Goal: Information Seeking & Learning: Learn about a topic

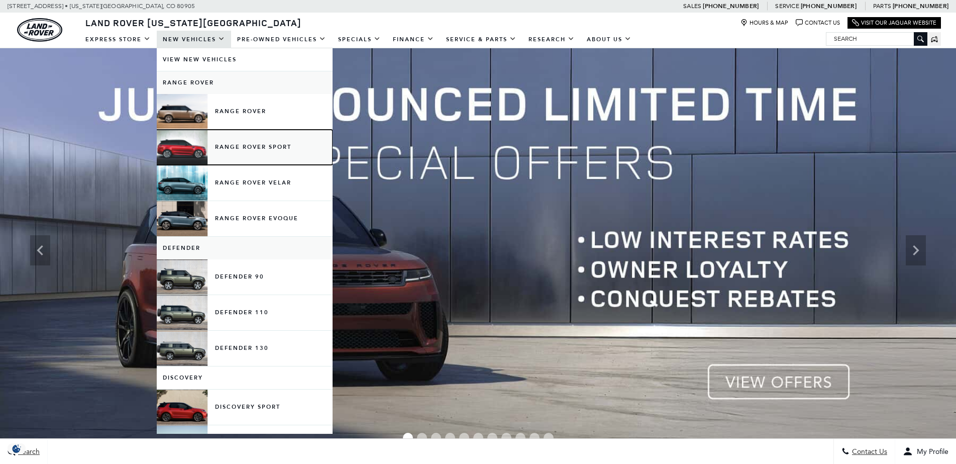
click at [246, 146] on link "Range Rover Sport" at bounding box center [245, 147] width 176 height 35
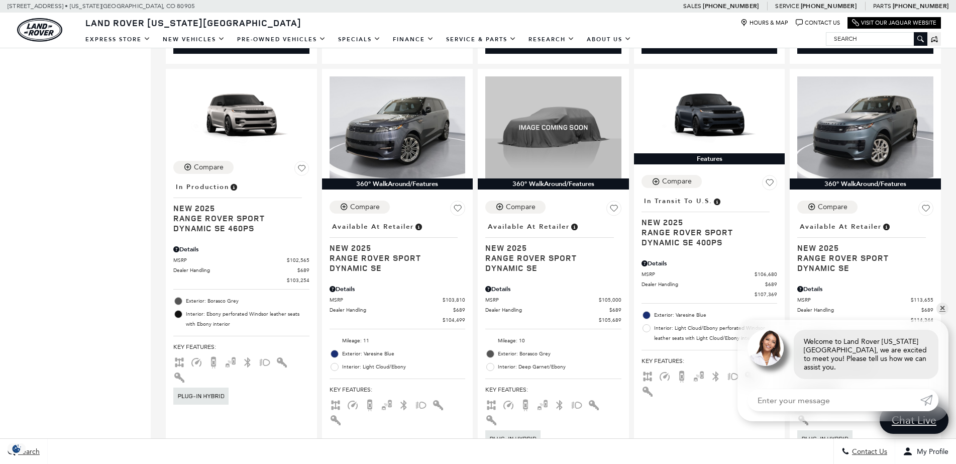
scroll to position [1441, 0]
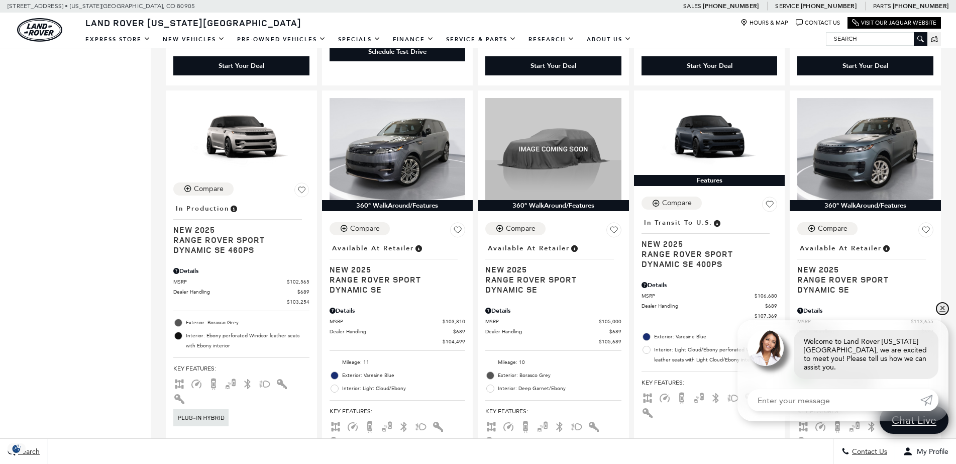
click at [945, 314] on link "✕" at bounding box center [942, 308] width 12 height 12
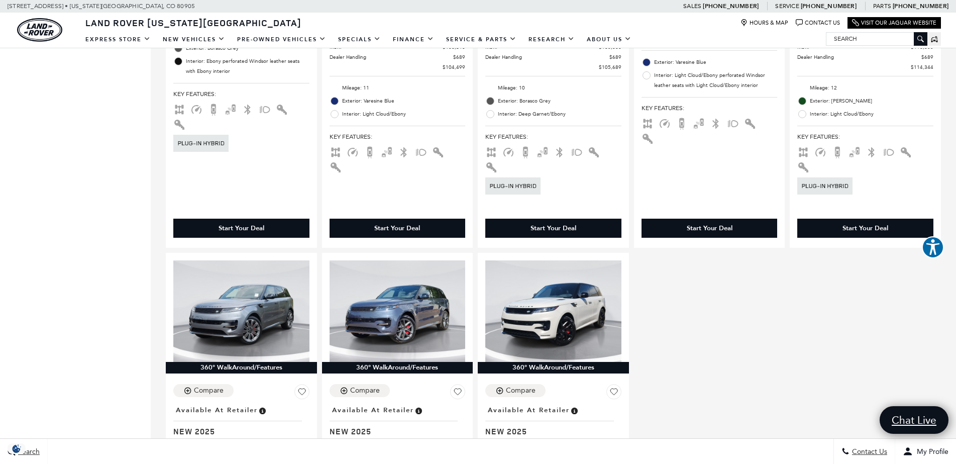
scroll to position [1724, 0]
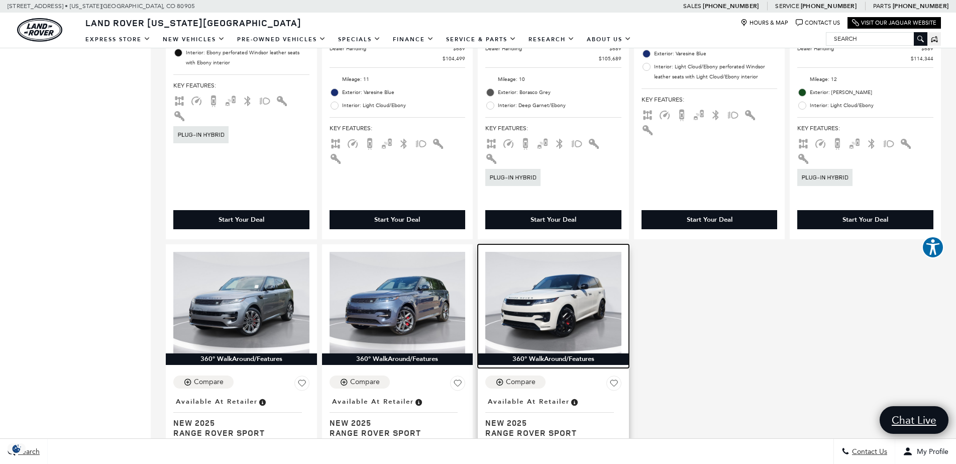
click at [607, 252] on img at bounding box center [553, 303] width 136 height 102
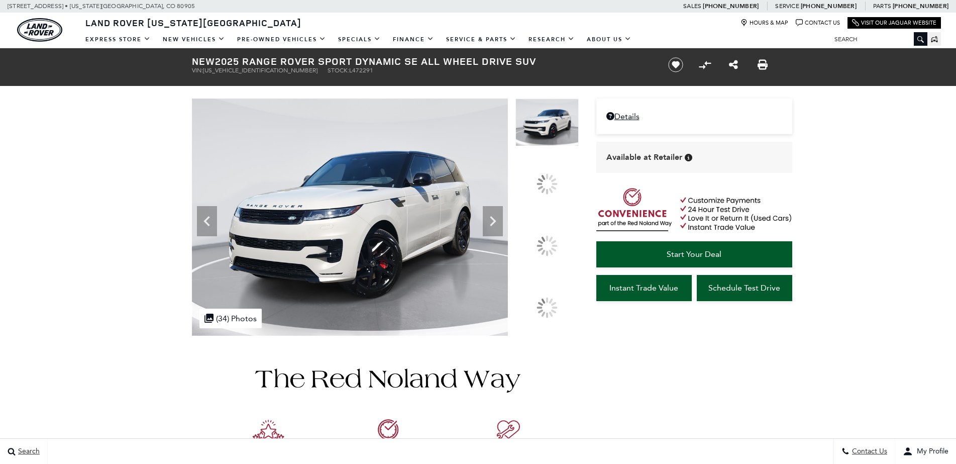
click at [548, 237] on div at bounding box center [547, 245] width 21 height 21
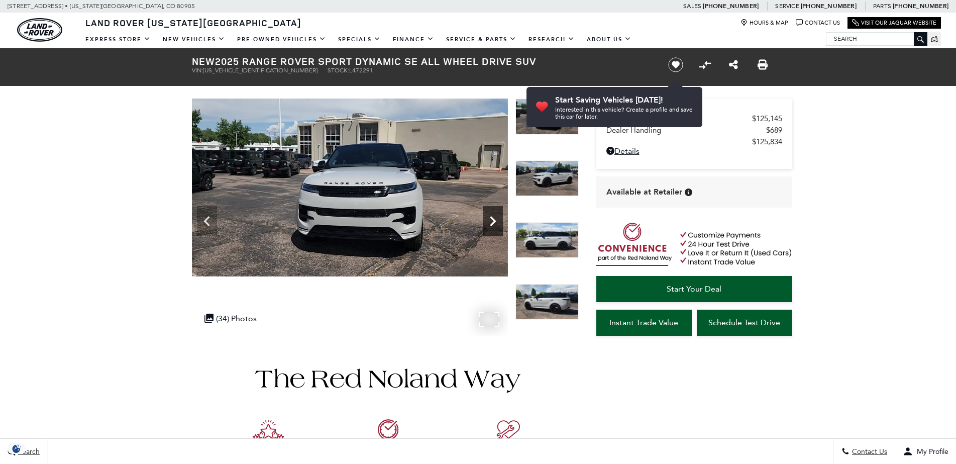
click at [490, 215] on icon "Next" at bounding box center [493, 221] width 20 height 20
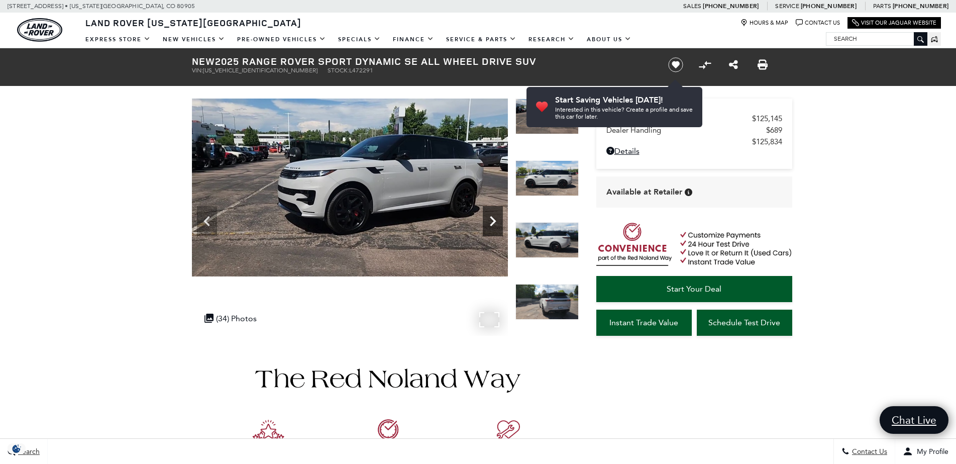
click at [490, 215] on icon "Next" at bounding box center [493, 221] width 20 height 20
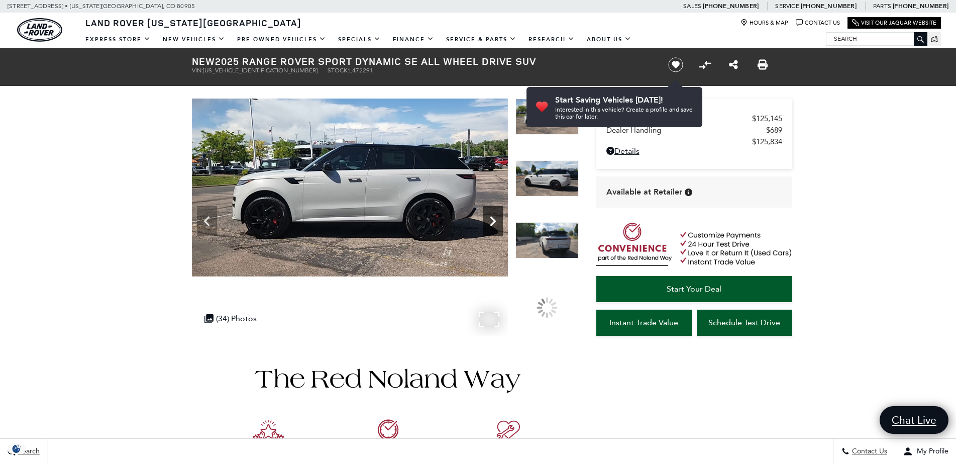
click at [490, 215] on icon "Next" at bounding box center [493, 221] width 20 height 20
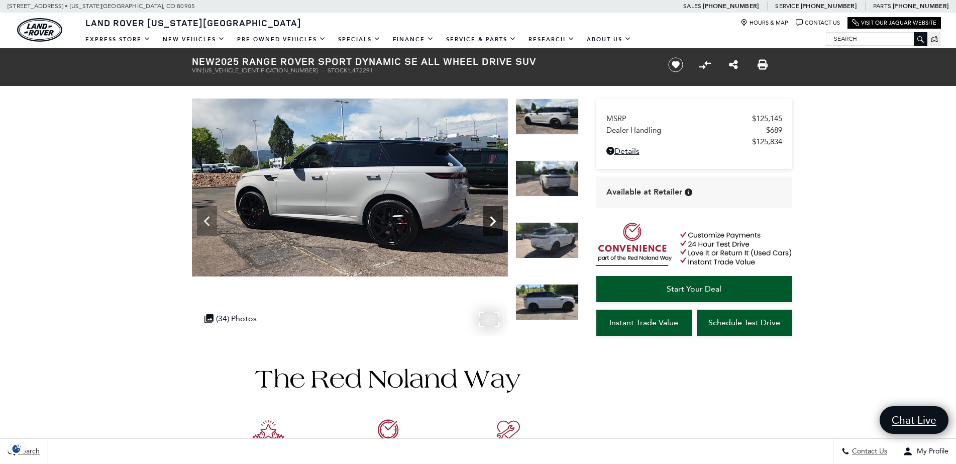
click at [490, 215] on icon "Next" at bounding box center [493, 221] width 20 height 20
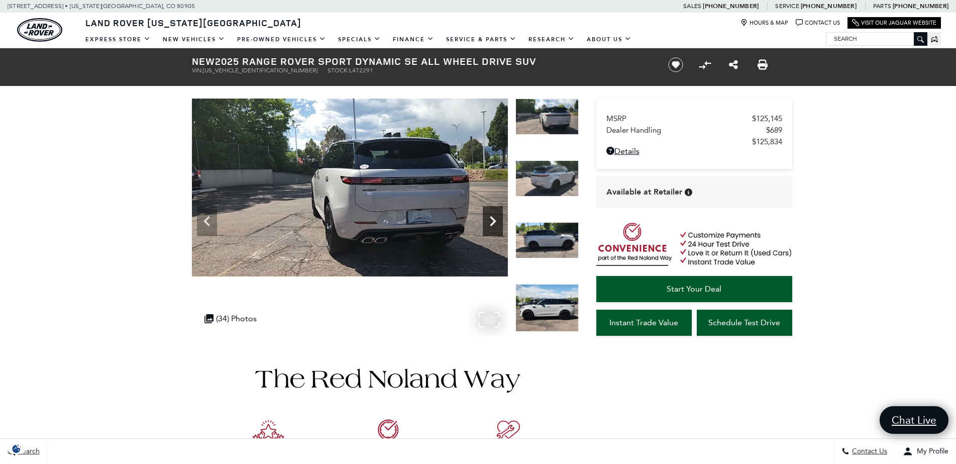
click at [490, 215] on icon "Next" at bounding box center [493, 221] width 20 height 20
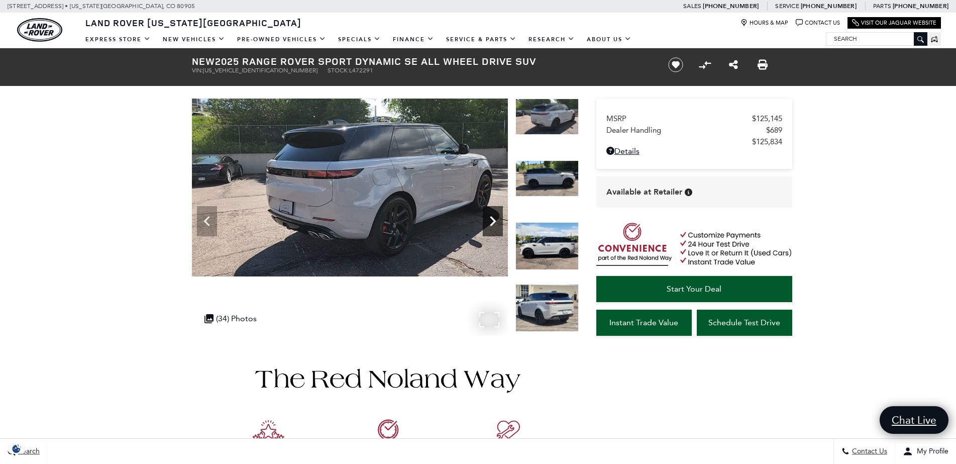
click at [490, 216] on icon "Next" at bounding box center [493, 221] width 20 height 20
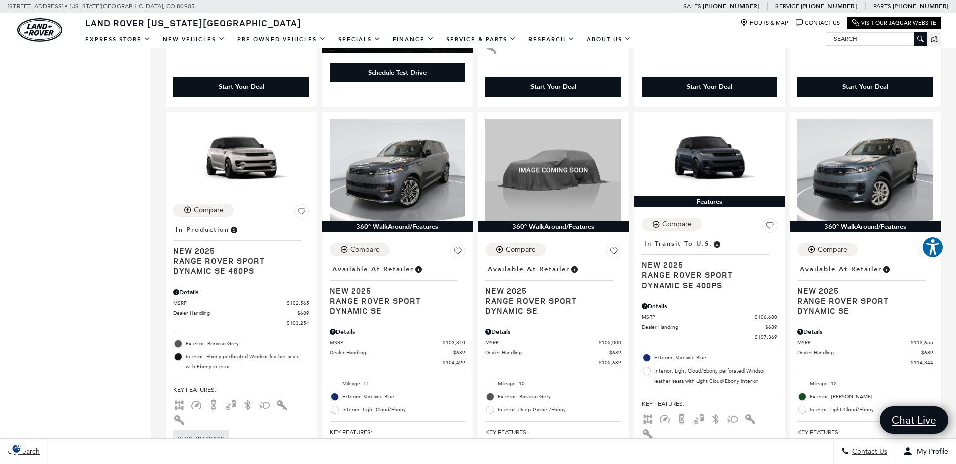
scroll to position [1385, 0]
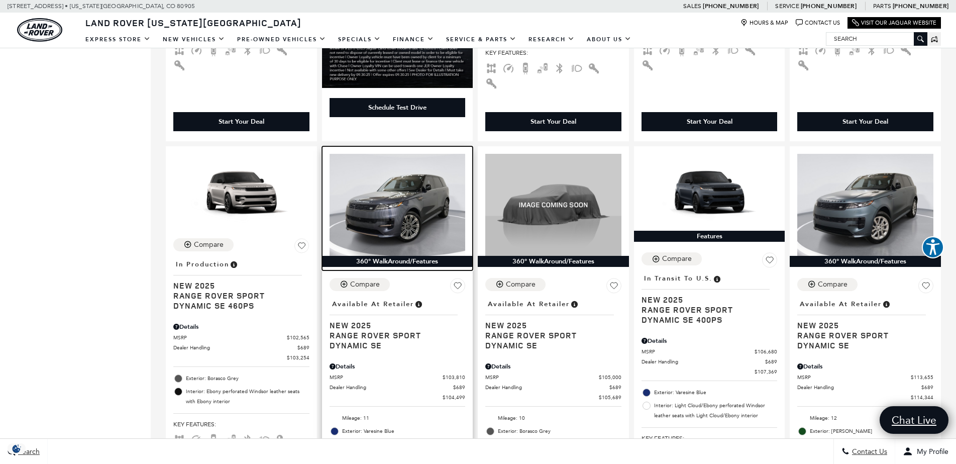
click at [419, 154] on img at bounding box center [398, 205] width 136 height 102
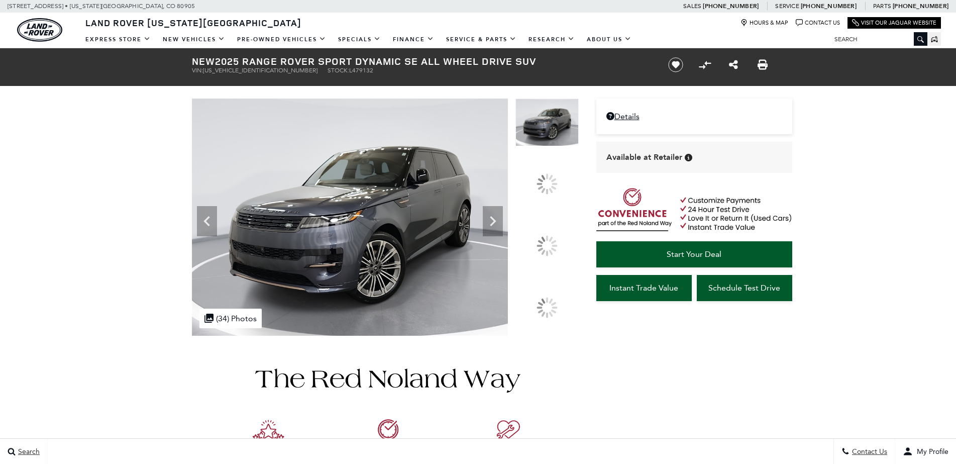
click at [503, 231] on icon at bounding box center [493, 221] width 20 height 20
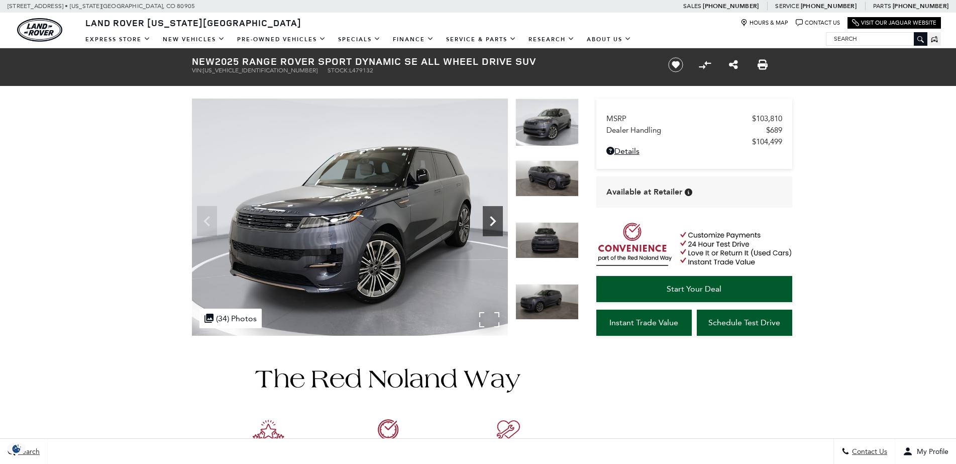
click at [494, 220] on icon "Next" at bounding box center [493, 221] width 6 height 10
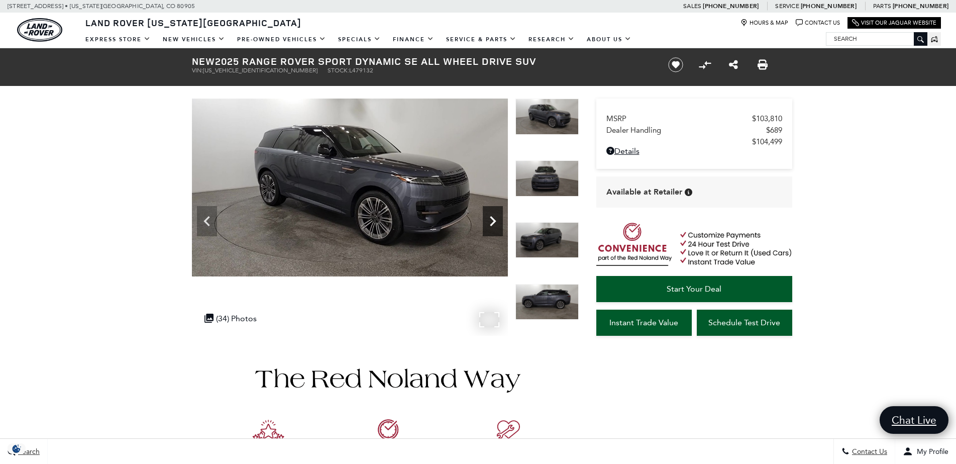
click at [494, 220] on icon "Next" at bounding box center [493, 221] width 6 height 10
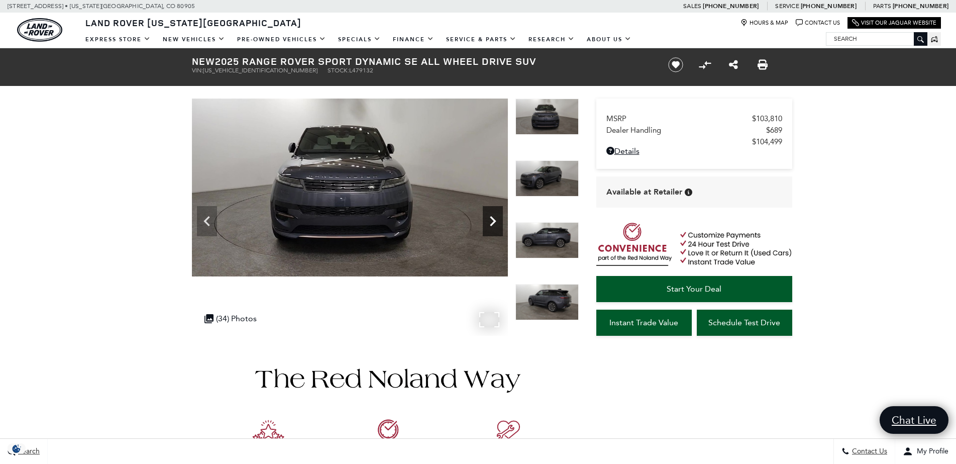
click at [494, 220] on icon "Next" at bounding box center [493, 221] width 6 height 10
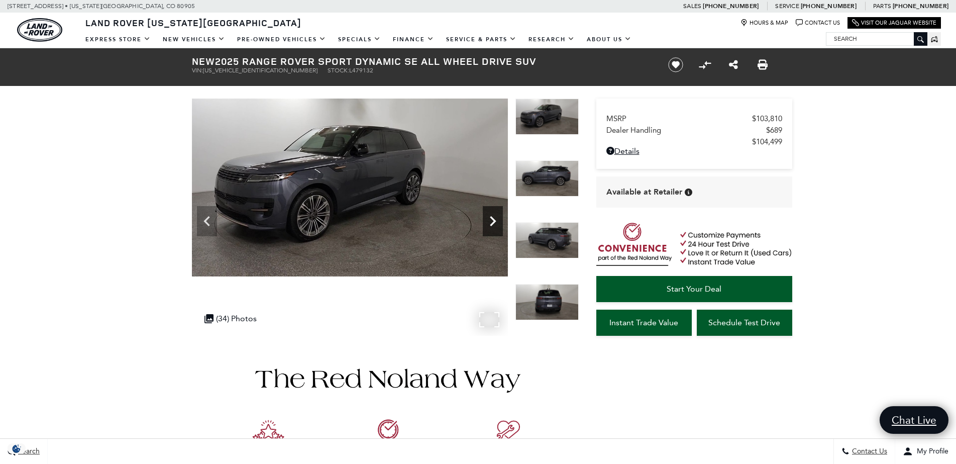
click at [494, 220] on icon "Next" at bounding box center [493, 221] width 6 height 10
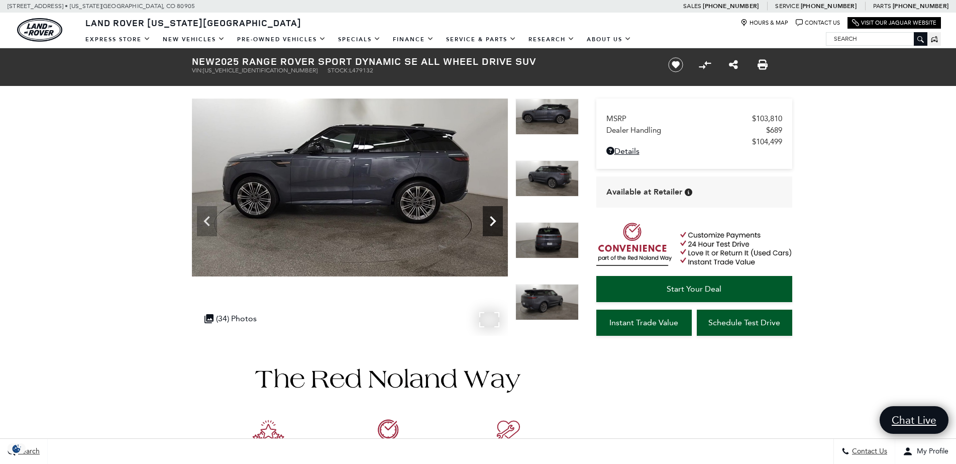
click at [494, 220] on icon "Next" at bounding box center [493, 221] width 6 height 10
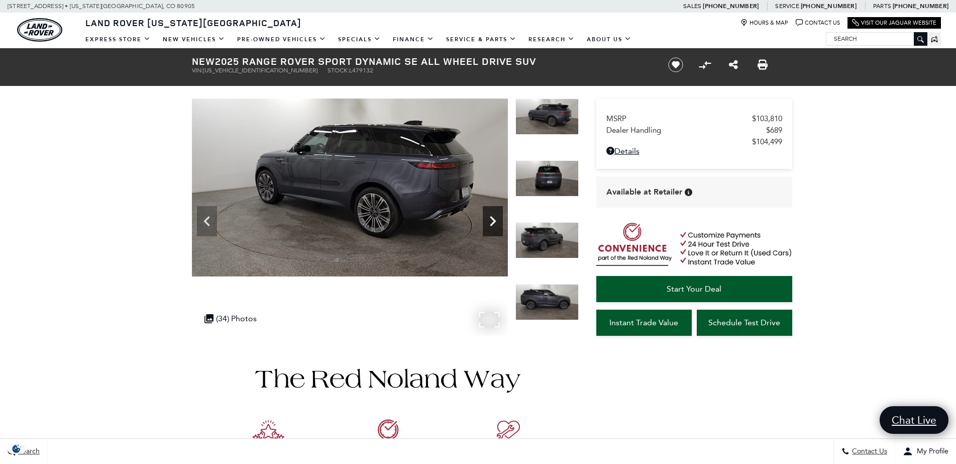
click at [494, 220] on icon "Next" at bounding box center [493, 221] width 6 height 10
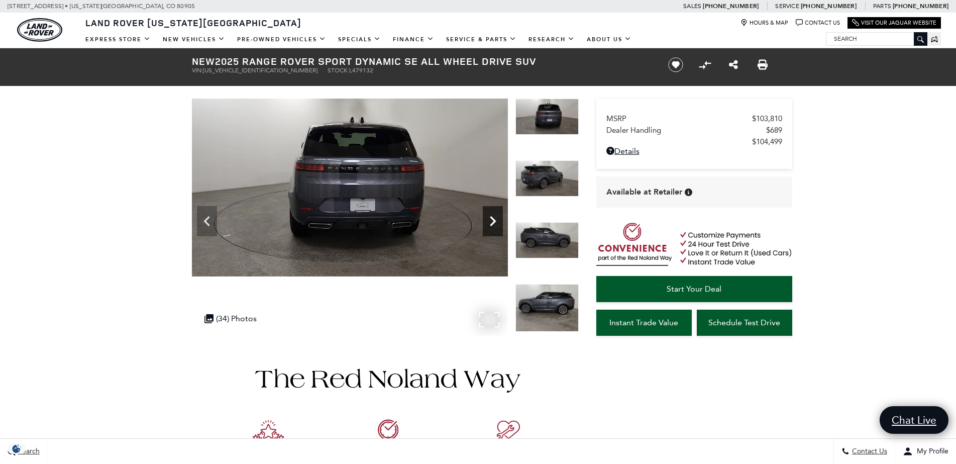
click at [494, 220] on icon "Next" at bounding box center [493, 221] width 6 height 10
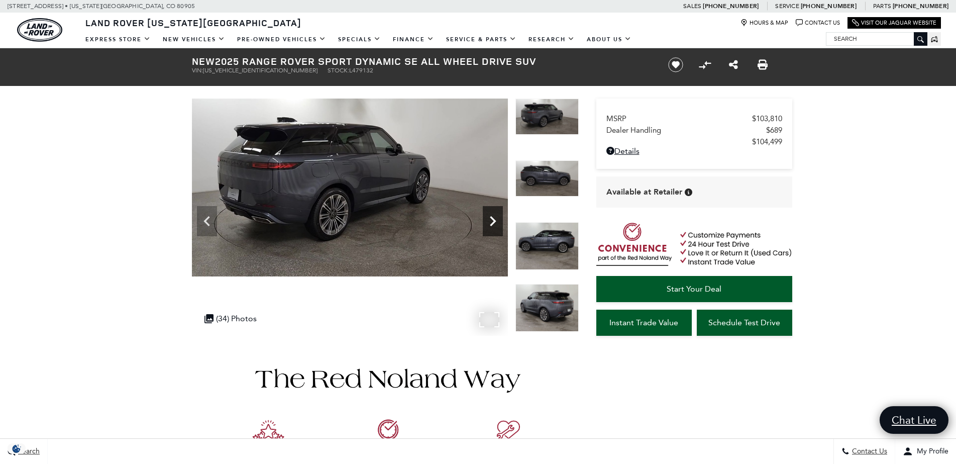
click at [494, 220] on icon "Next" at bounding box center [493, 221] width 6 height 10
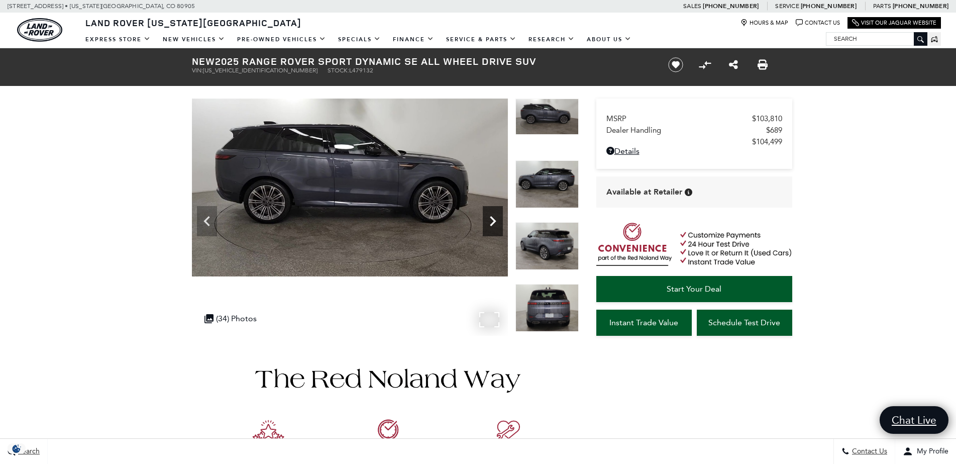
click at [494, 220] on icon "Next" at bounding box center [493, 221] width 6 height 10
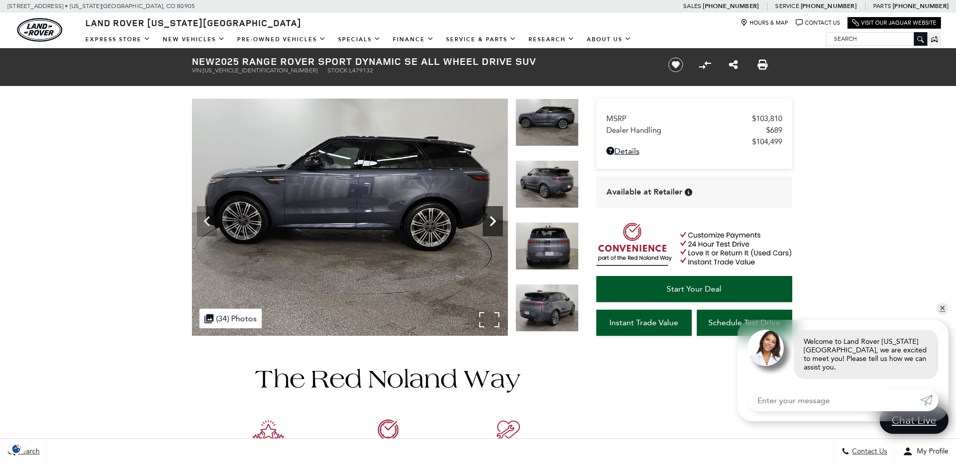
click at [494, 220] on icon "Next" at bounding box center [493, 221] width 6 height 10
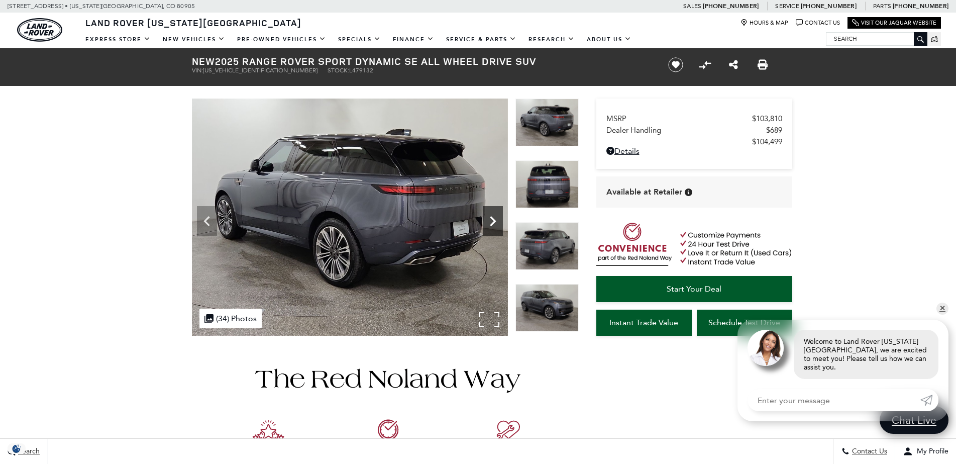
click at [494, 220] on icon "Next" at bounding box center [493, 221] width 6 height 10
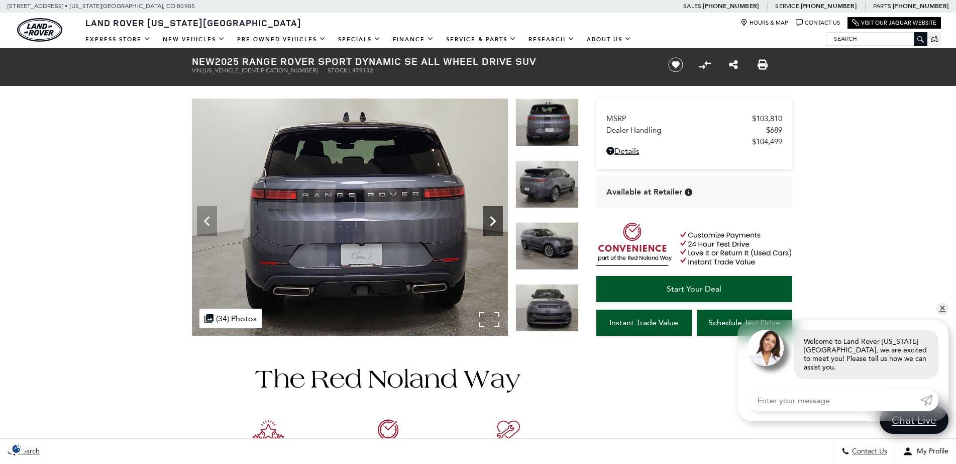
click at [494, 220] on icon "Next" at bounding box center [493, 221] width 6 height 10
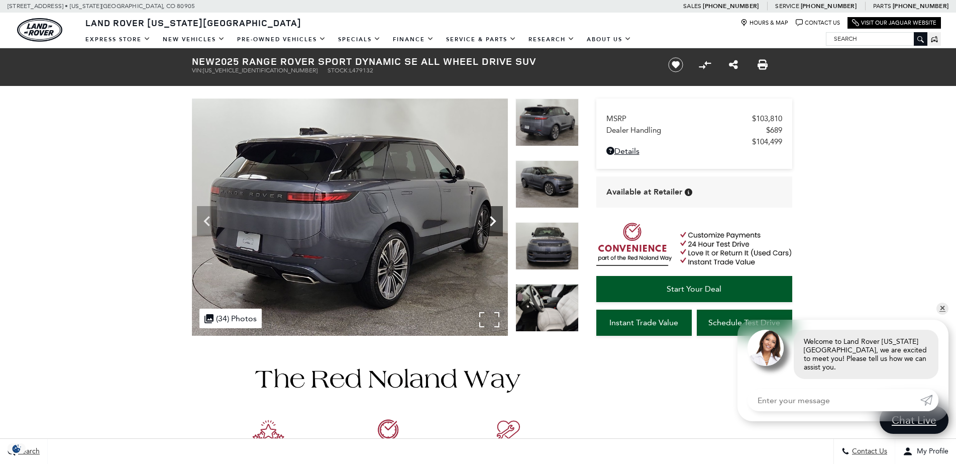
click at [494, 220] on icon "Next" at bounding box center [493, 221] width 6 height 10
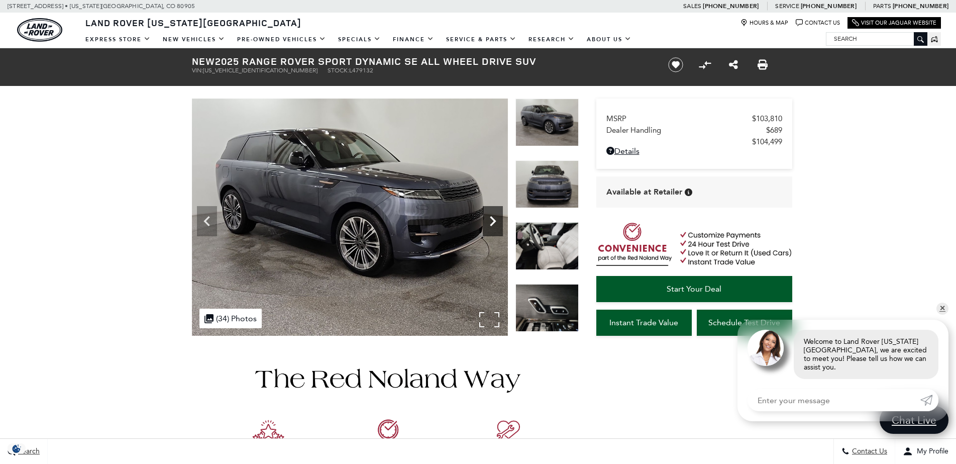
click at [494, 220] on icon "Next" at bounding box center [493, 221] width 6 height 10
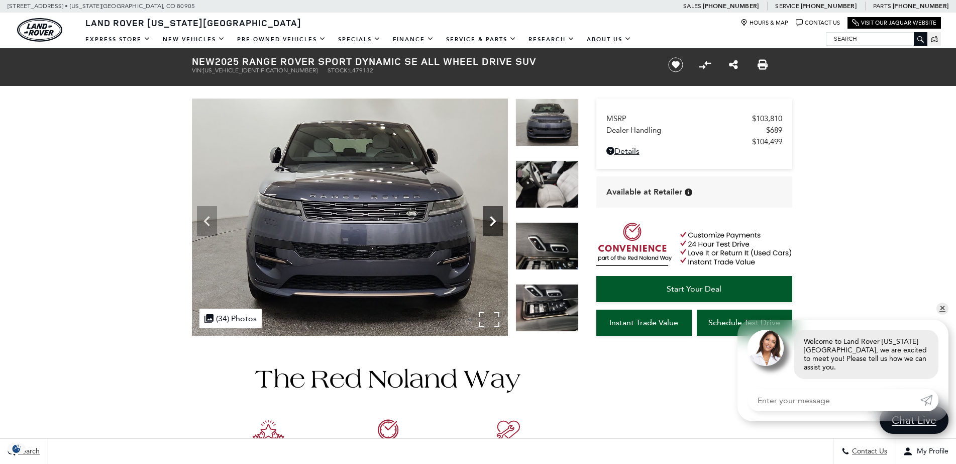
click at [494, 220] on icon "Next" at bounding box center [493, 221] width 6 height 10
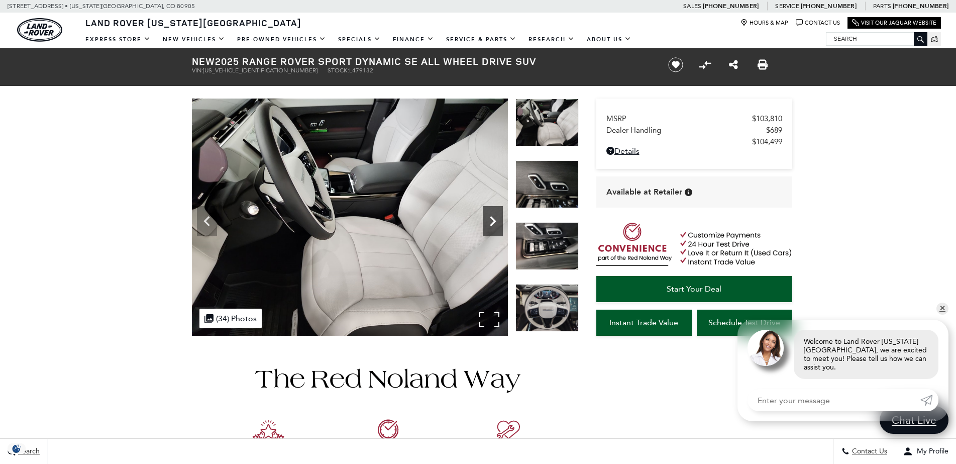
click at [494, 220] on icon "Next" at bounding box center [493, 221] width 6 height 10
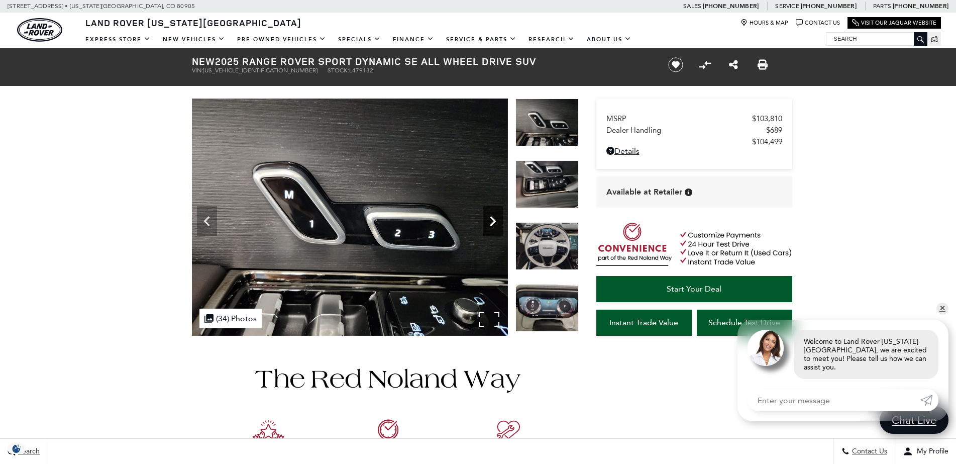
click at [494, 220] on icon "Next" at bounding box center [493, 221] width 6 height 10
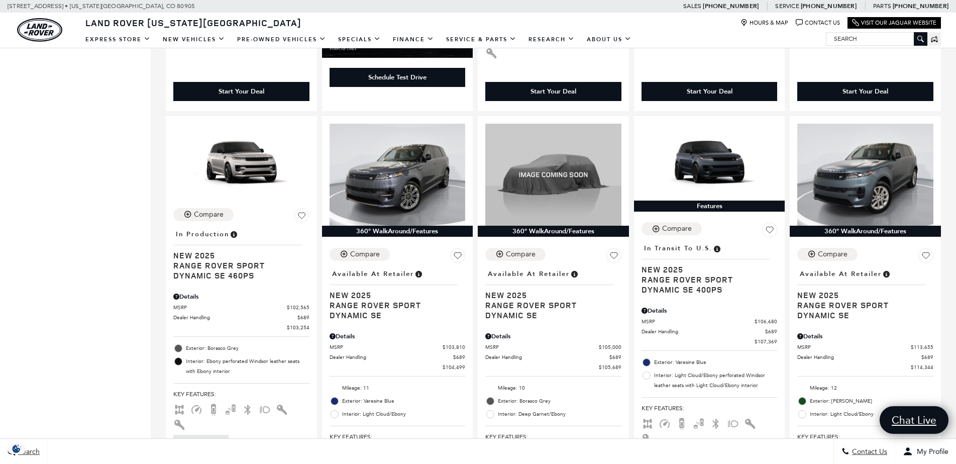
scroll to position [1420, 0]
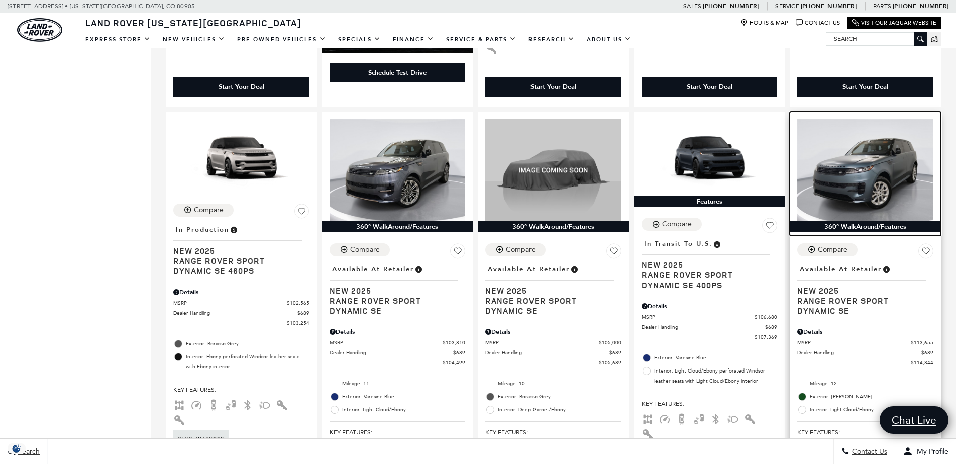
click at [881, 133] on img at bounding box center [865, 170] width 136 height 102
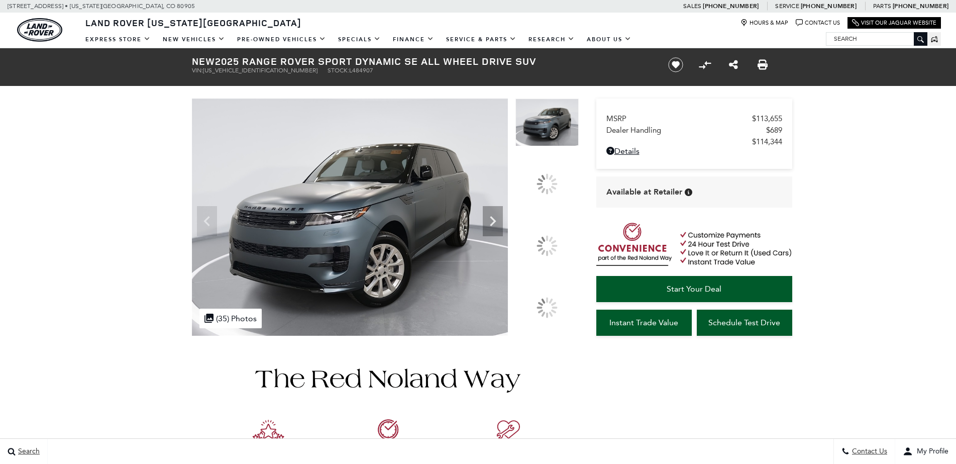
click at [550, 237] on div at bounding box center [547, 245] width 21 height 21
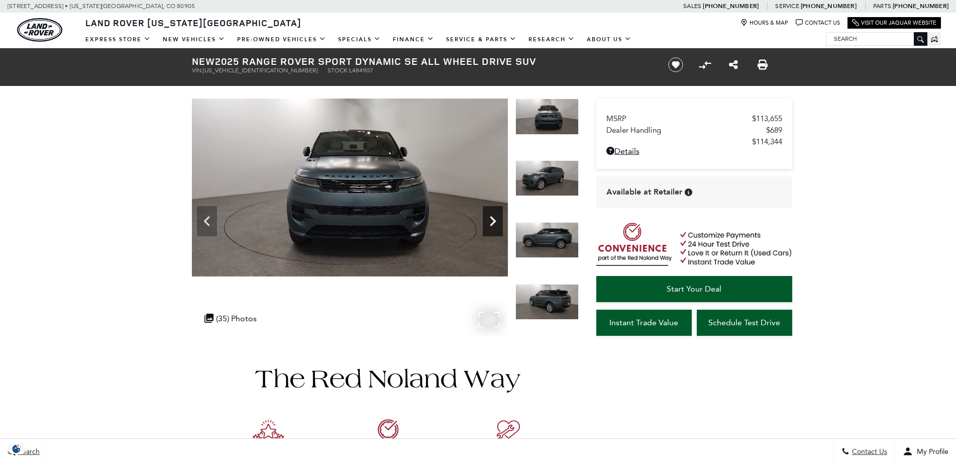
click at [487, 214] on icon "Next" at bounding box center [493, 221] width 20 height 20
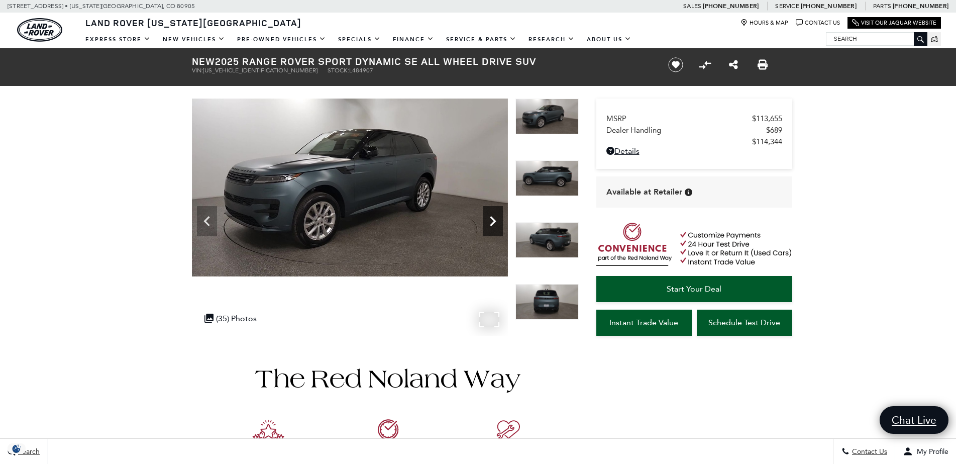
click at [487, 214] on icon "Next" at bounding box center [493, 221] width 20 height 20
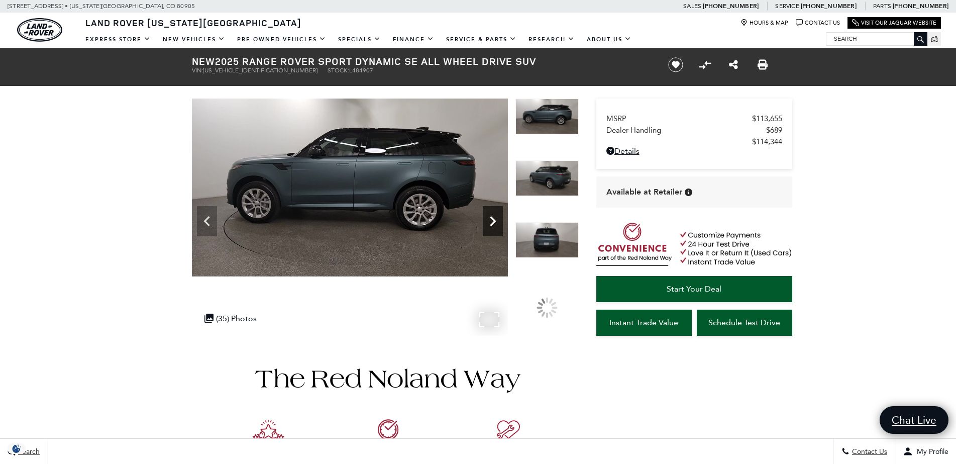
click at [487, 214] on icon "Next" at bounding box center [493, 221] width 20 height 20
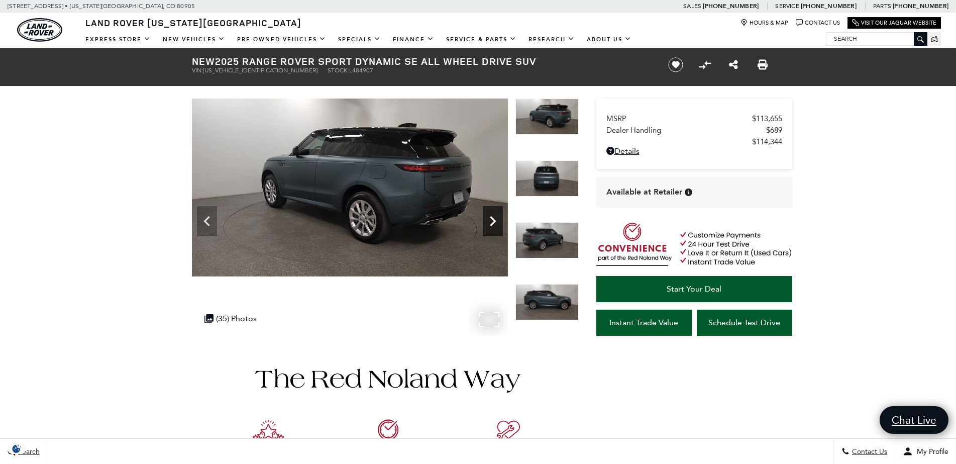
click at [487, 214] on icon "Next" at bounding box center [493, 221] width 20 height 20
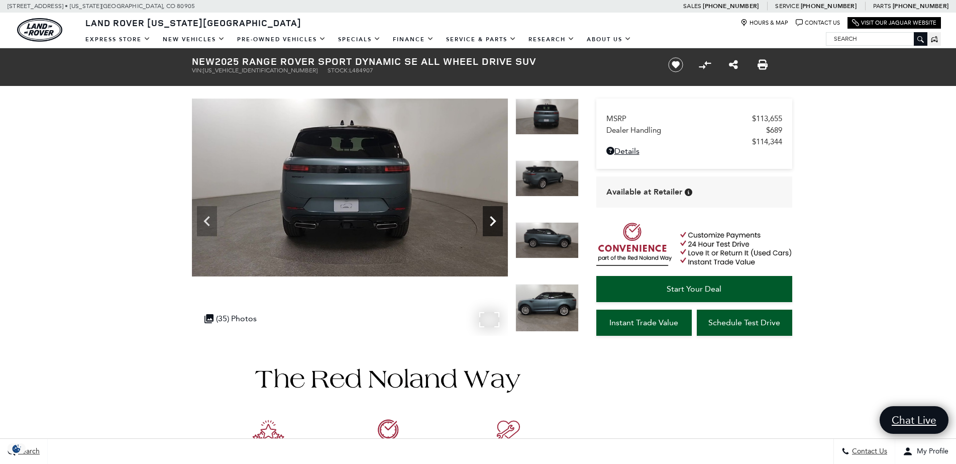
click at [487, 214] on icon "Next" at bounding box center [493, 221] width 20 height 20
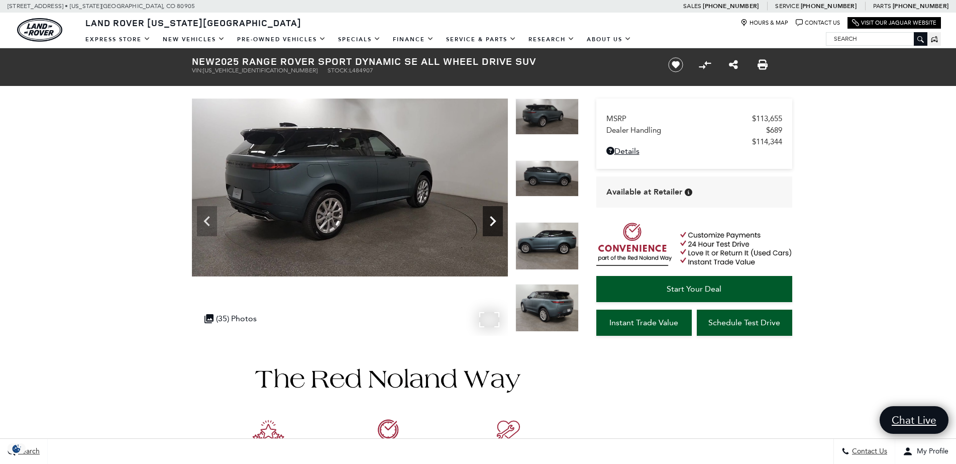
click at [487, 214] on icon "Next" at bounding box center [493, 221] width 20 height 20
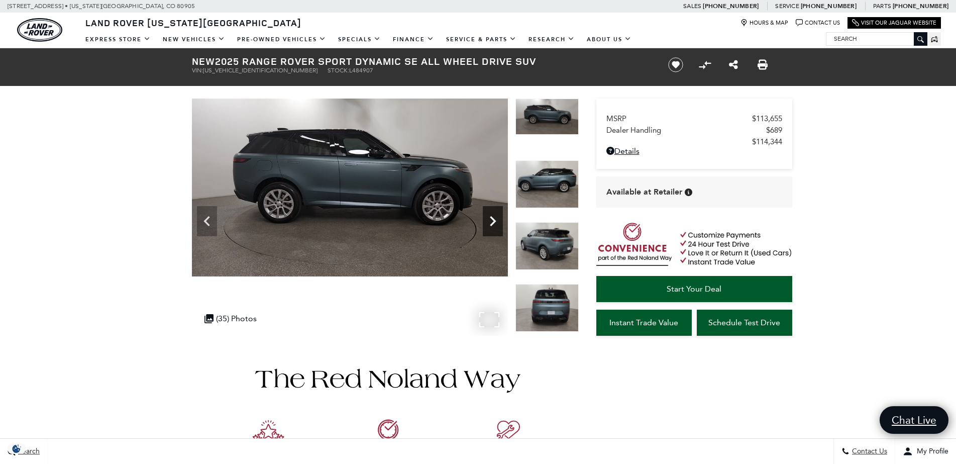
click at [487, 214] on icon "Next" at bounding box center [493, 221] width 20 height 20
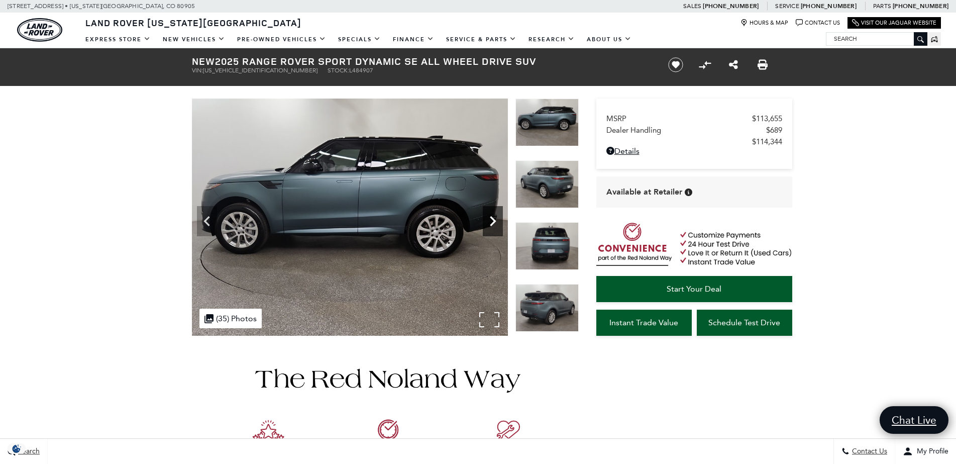
click at [487, 214] on icon "Next" at bounding box center [493, 221] width 20 height 20
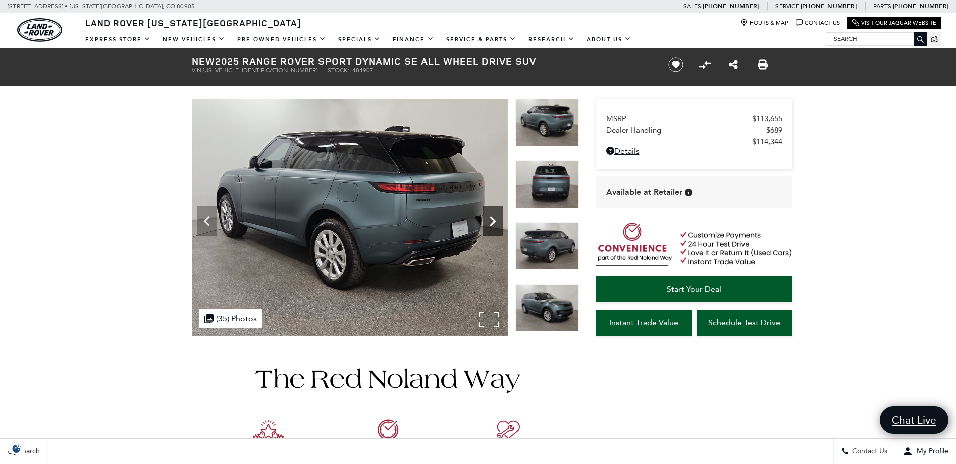
click at [487, 214] on icon "Next" at bounding box center [493, 221] width 20 height 20
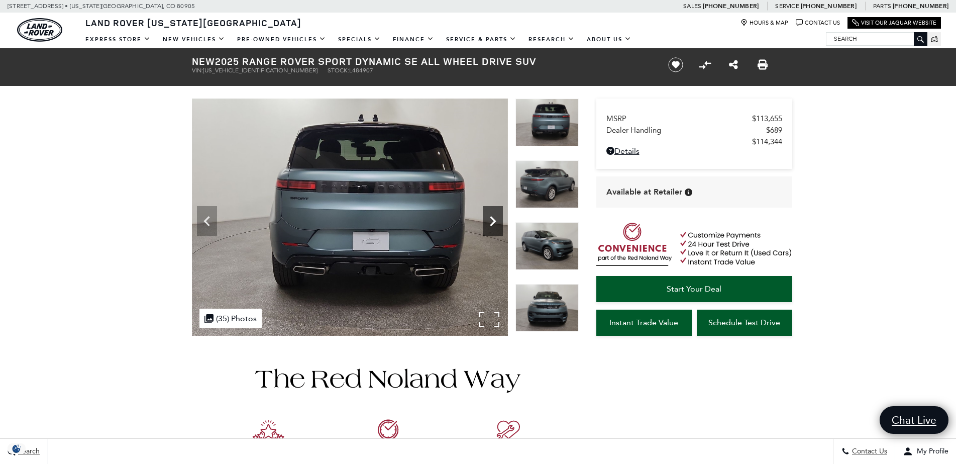
click at [487, 214] on icon "Next" at bounding box center [493, 221] width 20 height 20
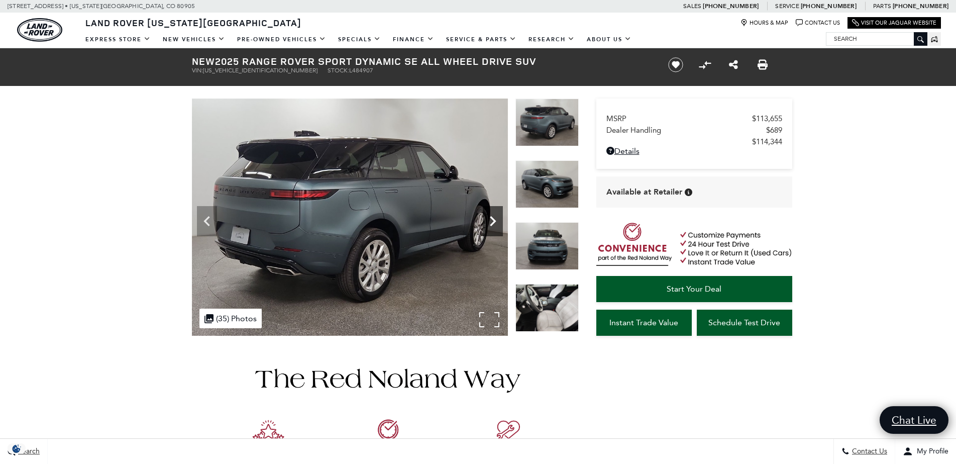
click at [487, 214] on icon "Next" at bounding box center [493, 221] width 20 height 20
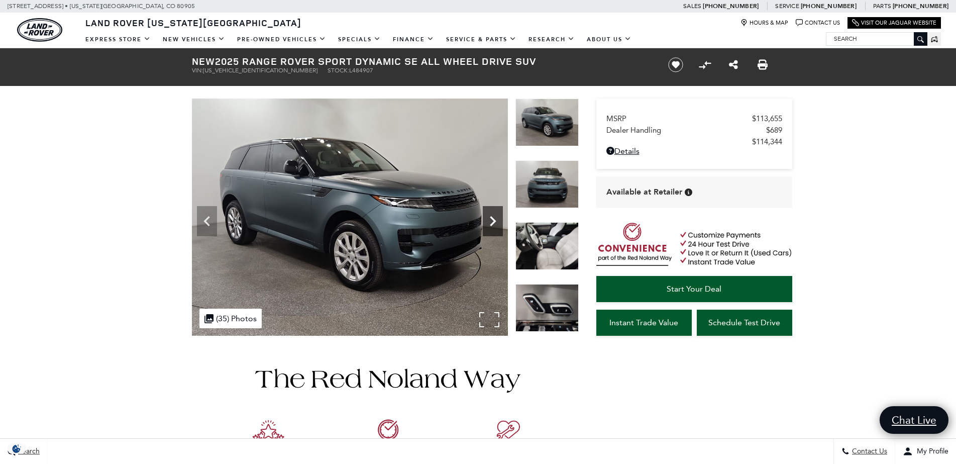
click at [487, 214] on icon "Next" at bounding box center [493, 221] width 20 height 20
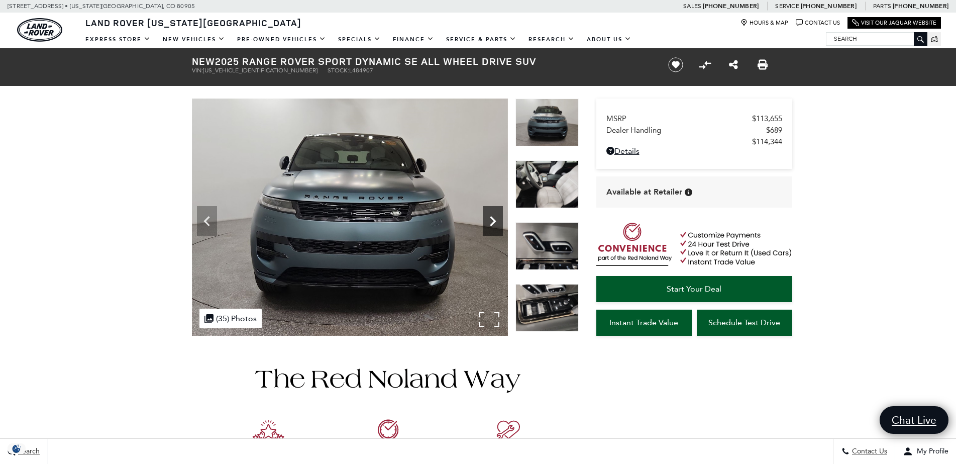
click at [487, 214] on icon "Next" at bounding box center [493, 221] width 20 height 20
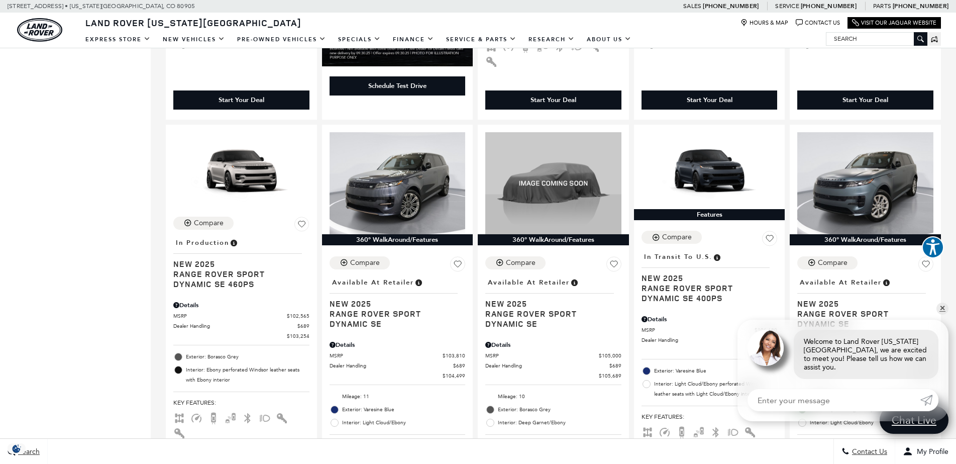
scroll to position [1402, 0]
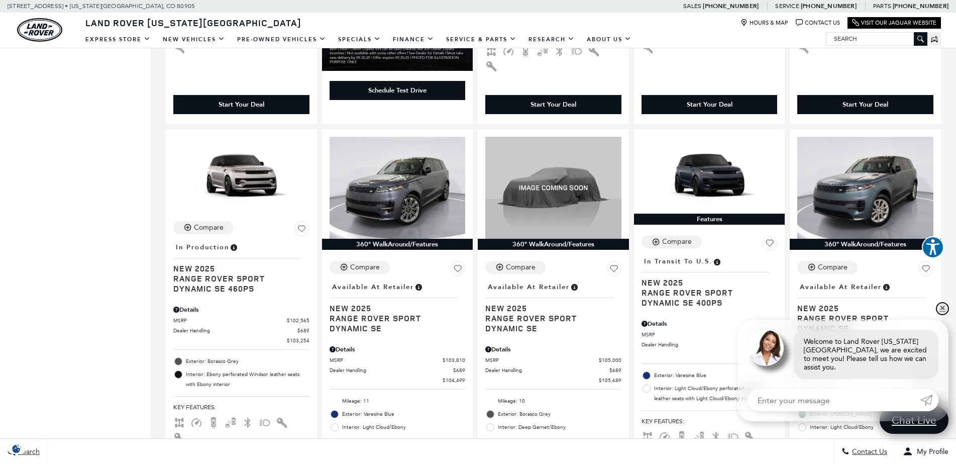
click at [941, 314] on link "✕" at bounding box center [942, 308] width 12 height 12
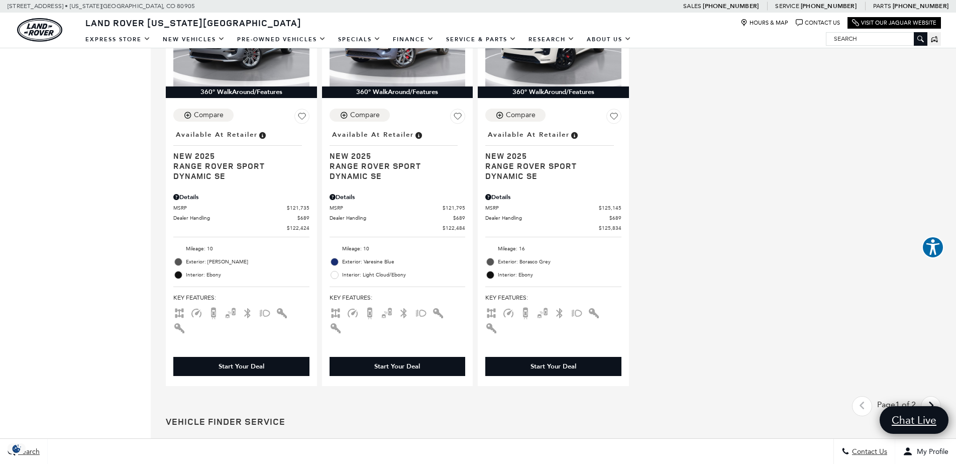
scroll to position [1973, 0]
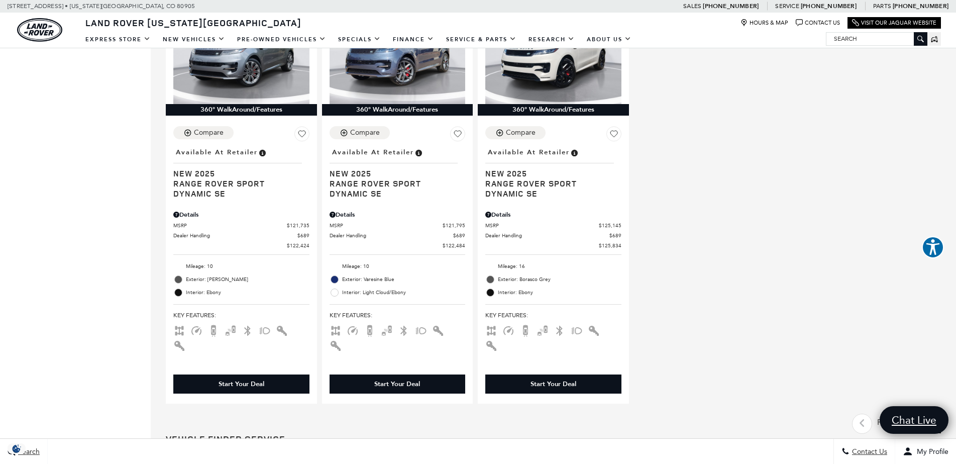
click at [934, 415] on icon "next page" at bounding box center [931, 423] width 7 height 16
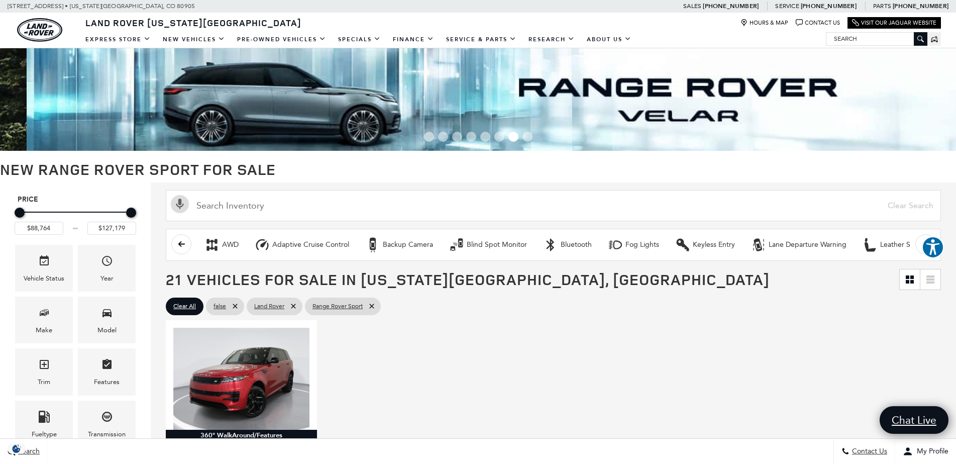
click at [952, 141] on div at bounding box center [478, 99] width 956 height 102
click at [180, 241] on icon "scroll left" at bounding box center [182, 244] width 8 height 8
click at [181, 240] on icon "scroll left" at bounding box center [182, 244] width 8 height 8
click at [181, 239] on button "scroll left" at bounding box center [181, 244] width 20 height 20
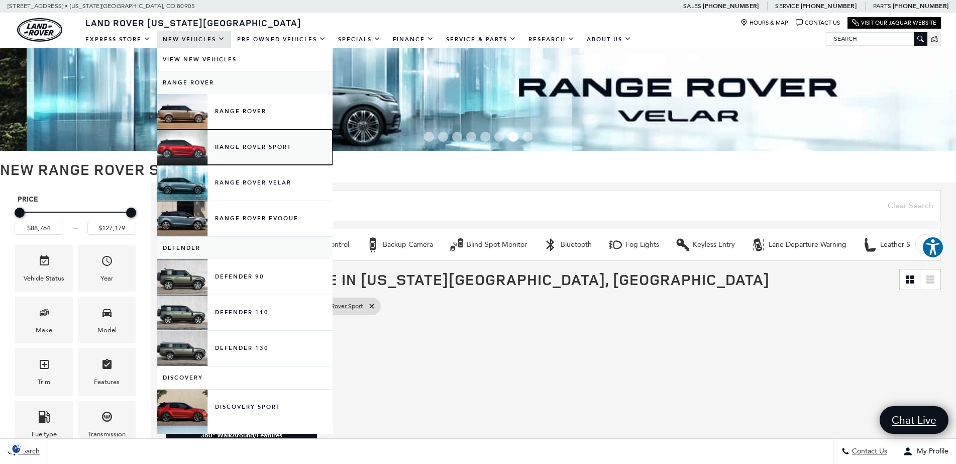
click at [216, 149] on link "Range Rover Sport" at bounding box center [245, 147] width 176 height 35
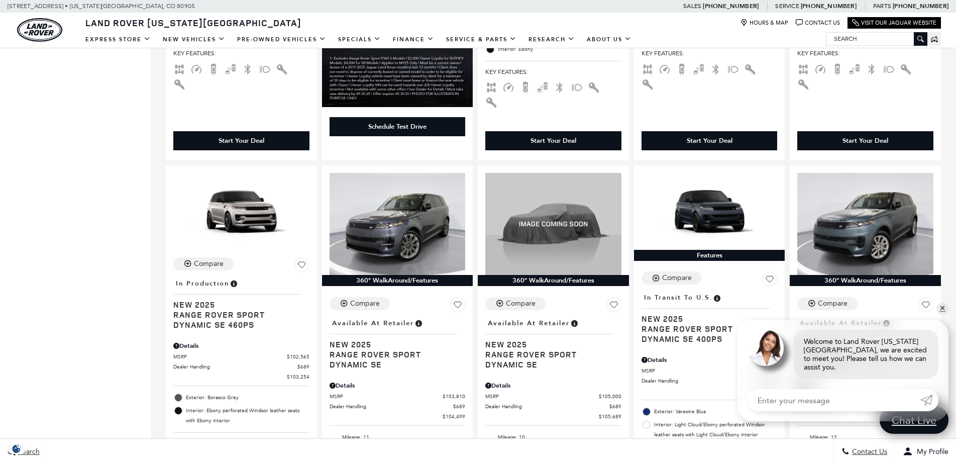
scroll to position [1370, 0]
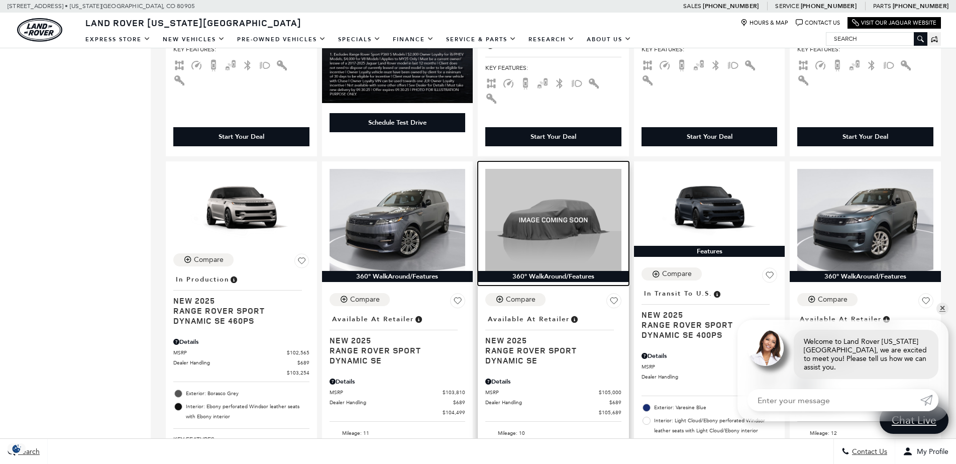
click at [546, 190] on img at bounding box center [553, 220] width 136 height 102
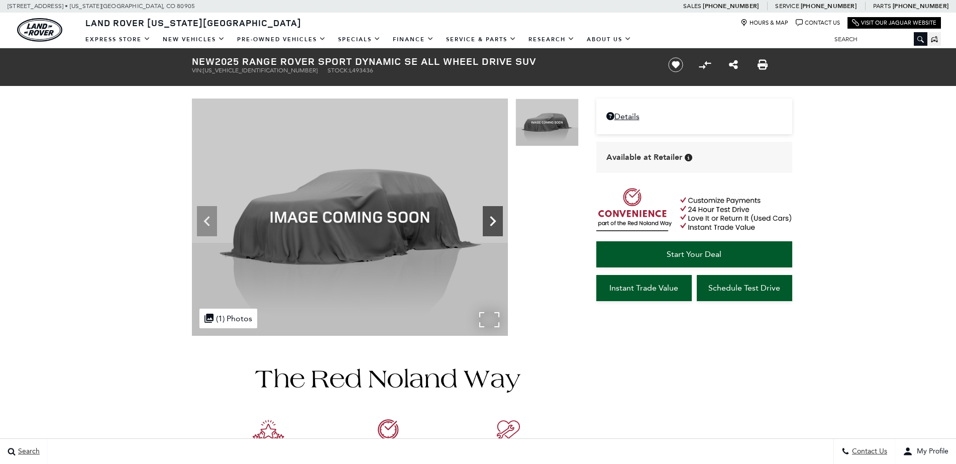
click at [493, 222] on icon at bounding box center [493, 221] width 20 height 20
click at [493, 222] on img at bounding box center [350, 216] width 316 height 237
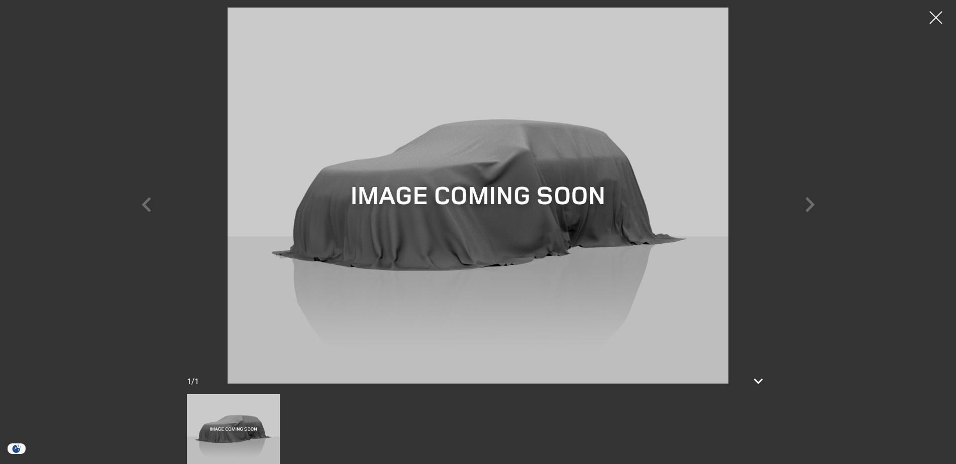
click at [937, 21] on div at bounding box center [935, 17] width 25 height 25
